Goal: Check status: Check status

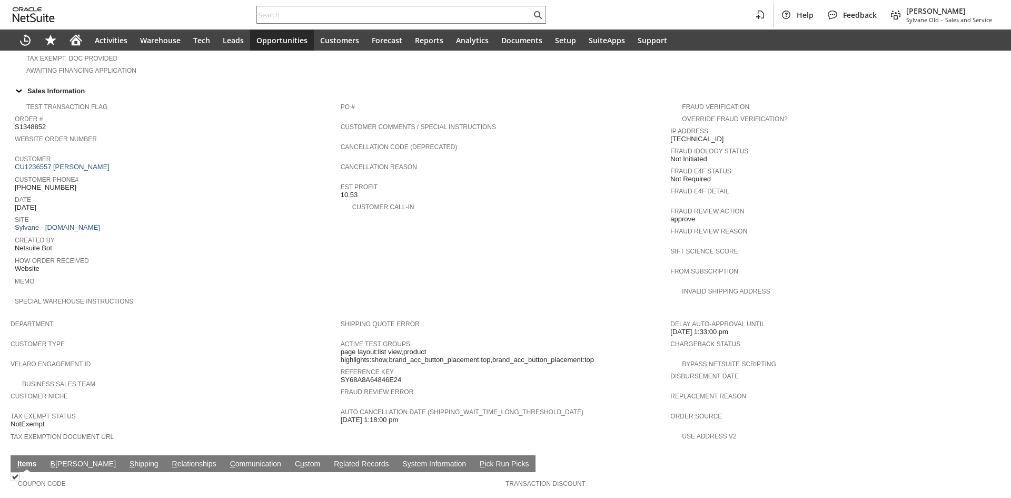
scroll to position [461, 0]
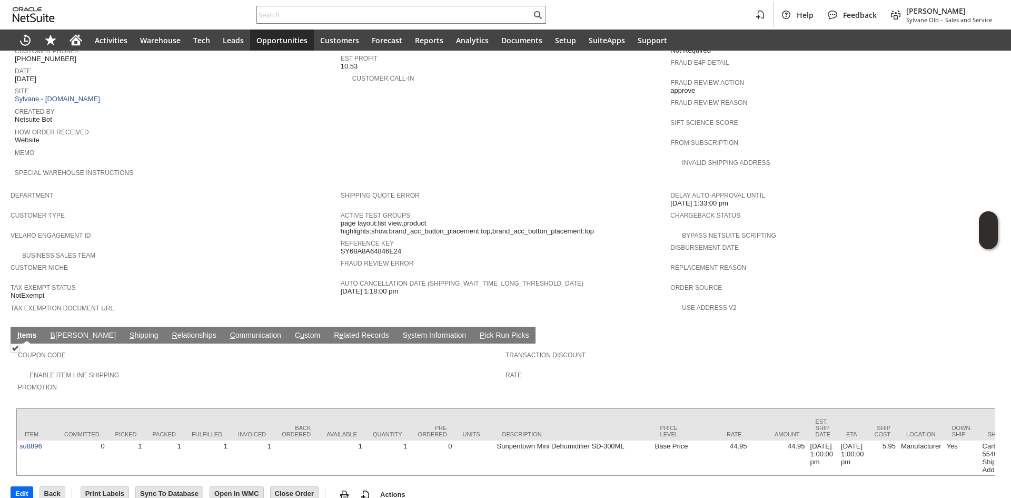
click at [228, 331] on link "C ommunication" at bounding box center [256, 336] width 56 height 10
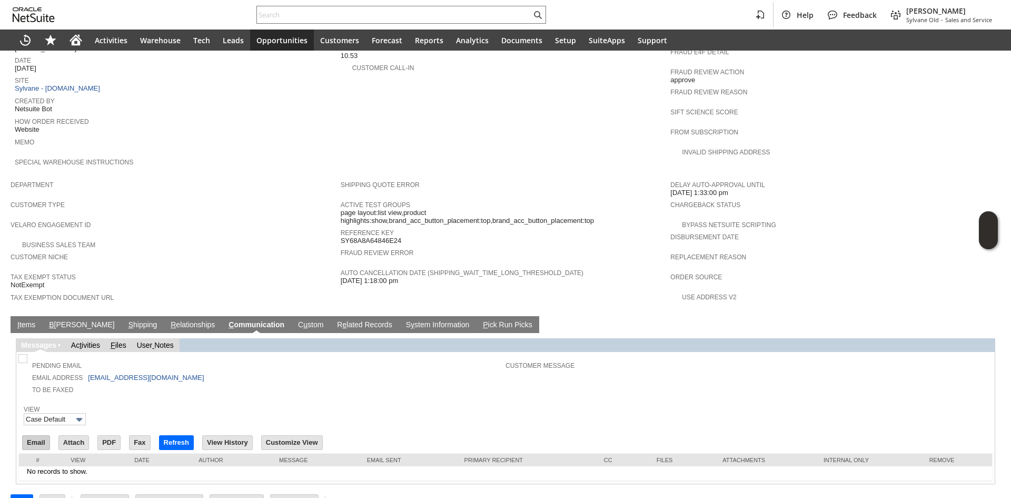
scroll to position [0, 0]
click at [30, 436] on input "Email" at bounding box center [36, 443] width 27 height 14
click at [126, 320] on link "S hipping" at bounding box center [143, 325] width 34 height 10
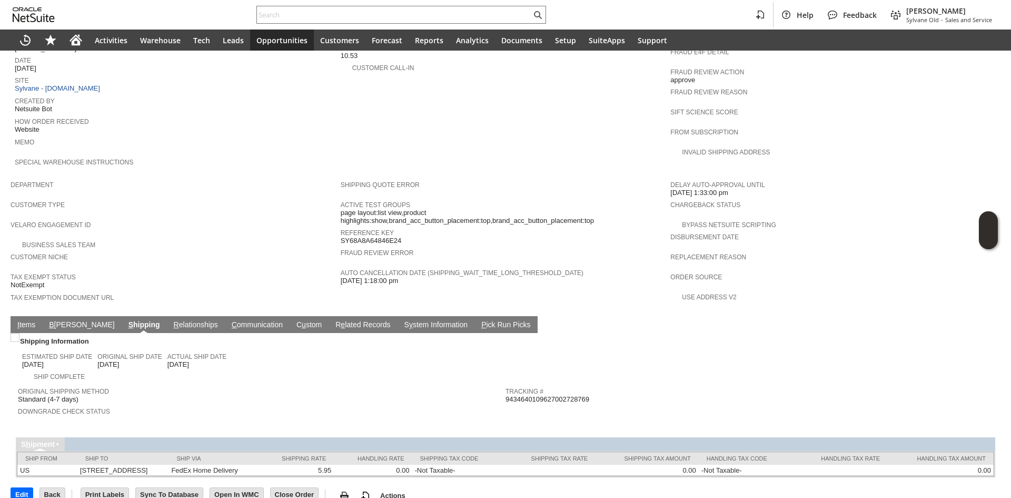
scroll to position [464, 0]
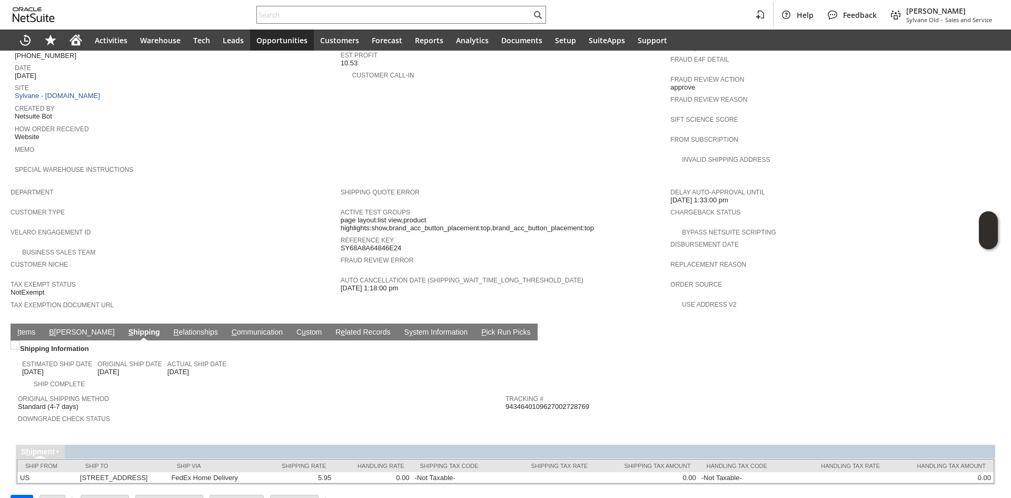
click at [579, 402] on span "9434640109627002728769" at bounding box center [548, 406] width 84 height 8
copy span "9434640109627002728769"
click at [25, 328] on link "I tems" at bounding box center [26, 333] width 23 height 10
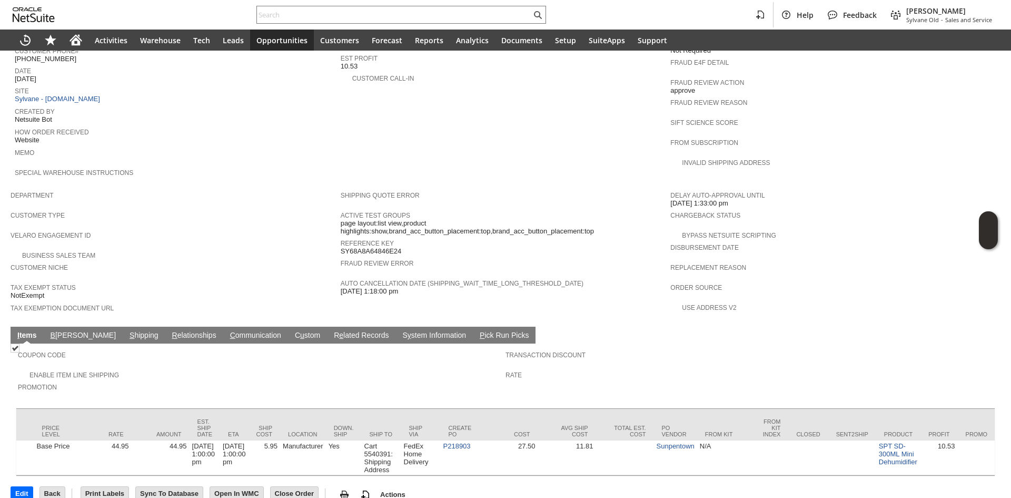
scroll to position [0, 663]
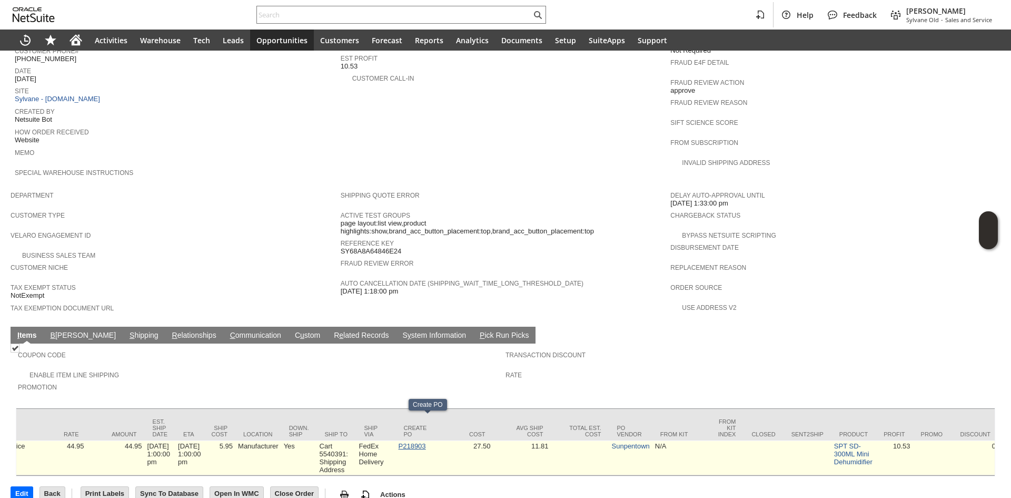
click at [426, 442] on link "P218903" at bounding box center [412, 446] width 27 height 8
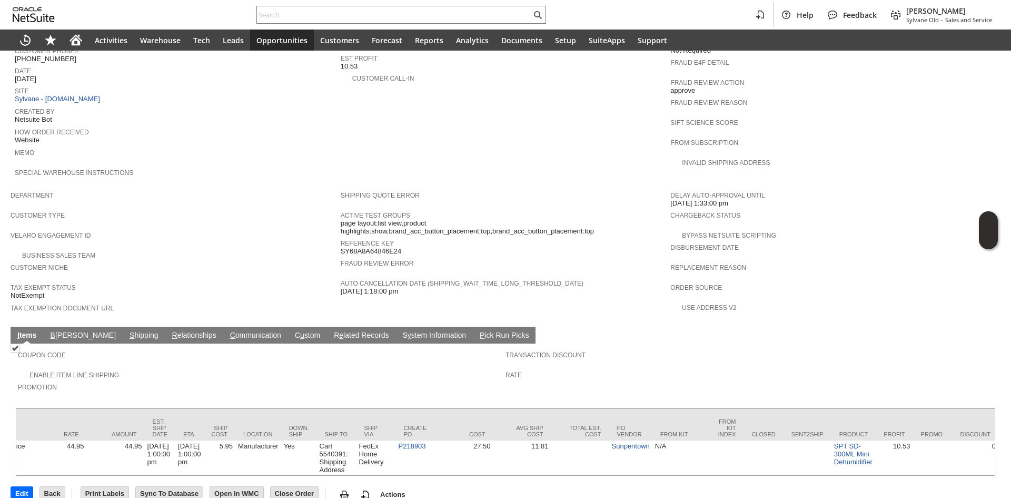
click at [127, 331] on link "S hipping" at bounding box center [144, 336] width 34 height 10
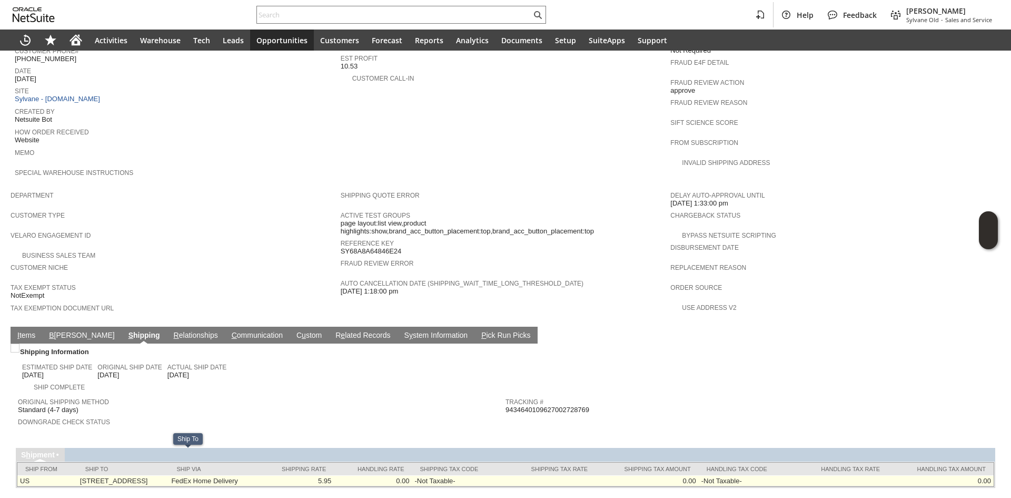
drag, startPoint x: 115, startPoint y: 456, endPoint x: 156, endPoint y: 460, distance: 40.8
click at [156, 475] on td "[STREET_ADDRESS]" at bounding box center [123, 480] width 92 height 11
